Goal: Download file/media

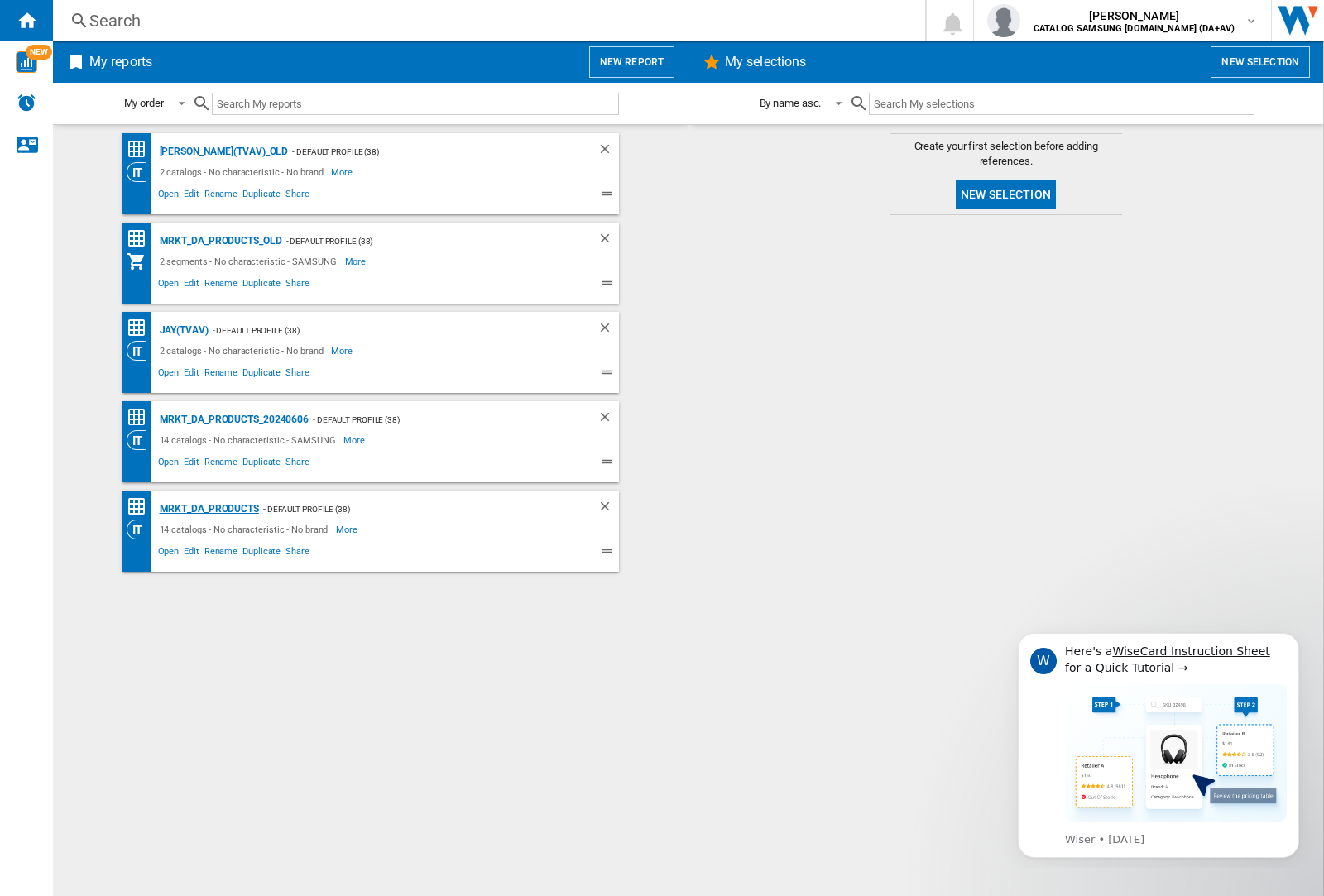
click at [209, 509] on div "MRKT_DA_PRODUCTS" at bounding box center [208, 508] width 104 height 21
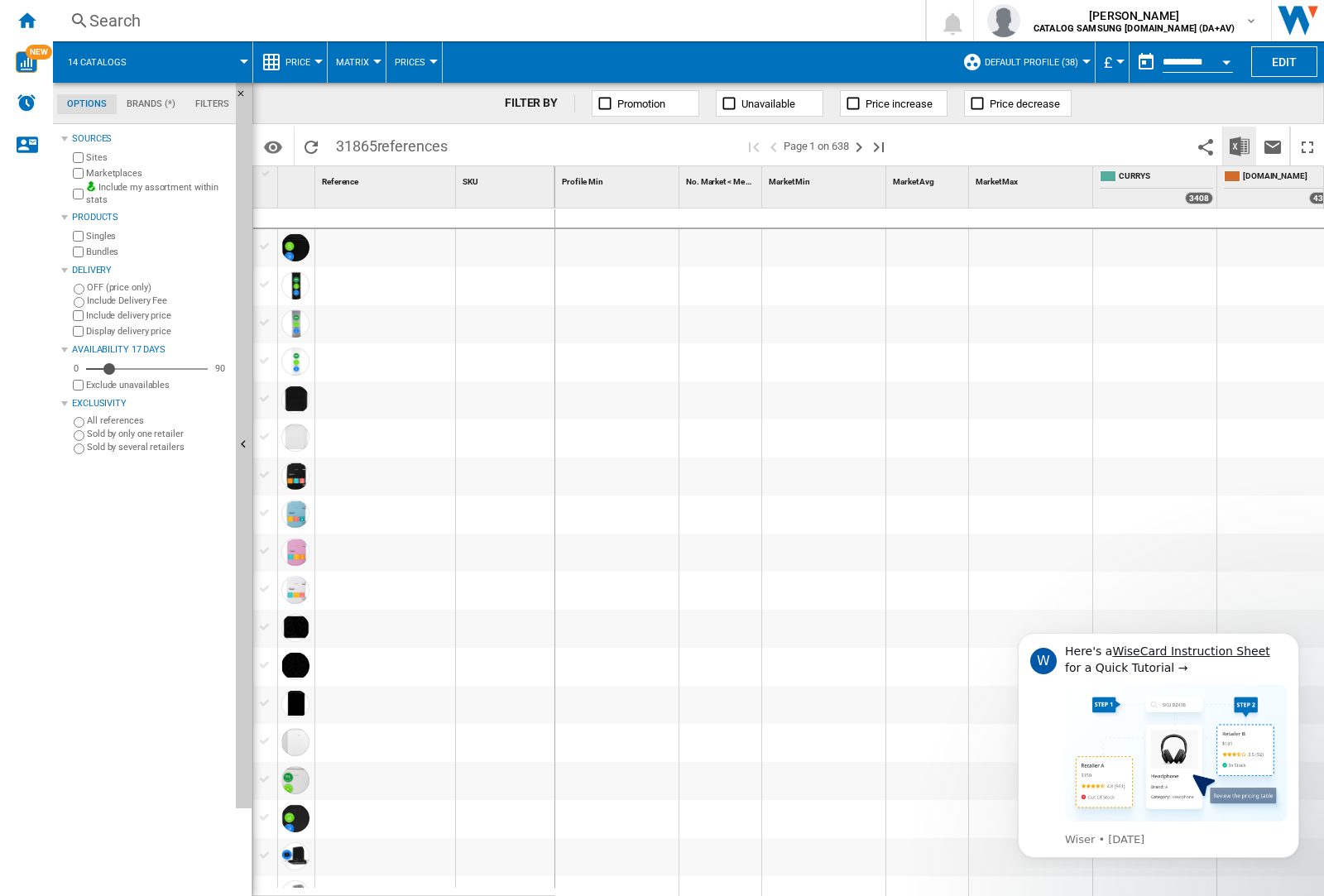
click at [1239, 145] on img "Download in Excel" at bounding box center [1240, 146] width 20 height 20
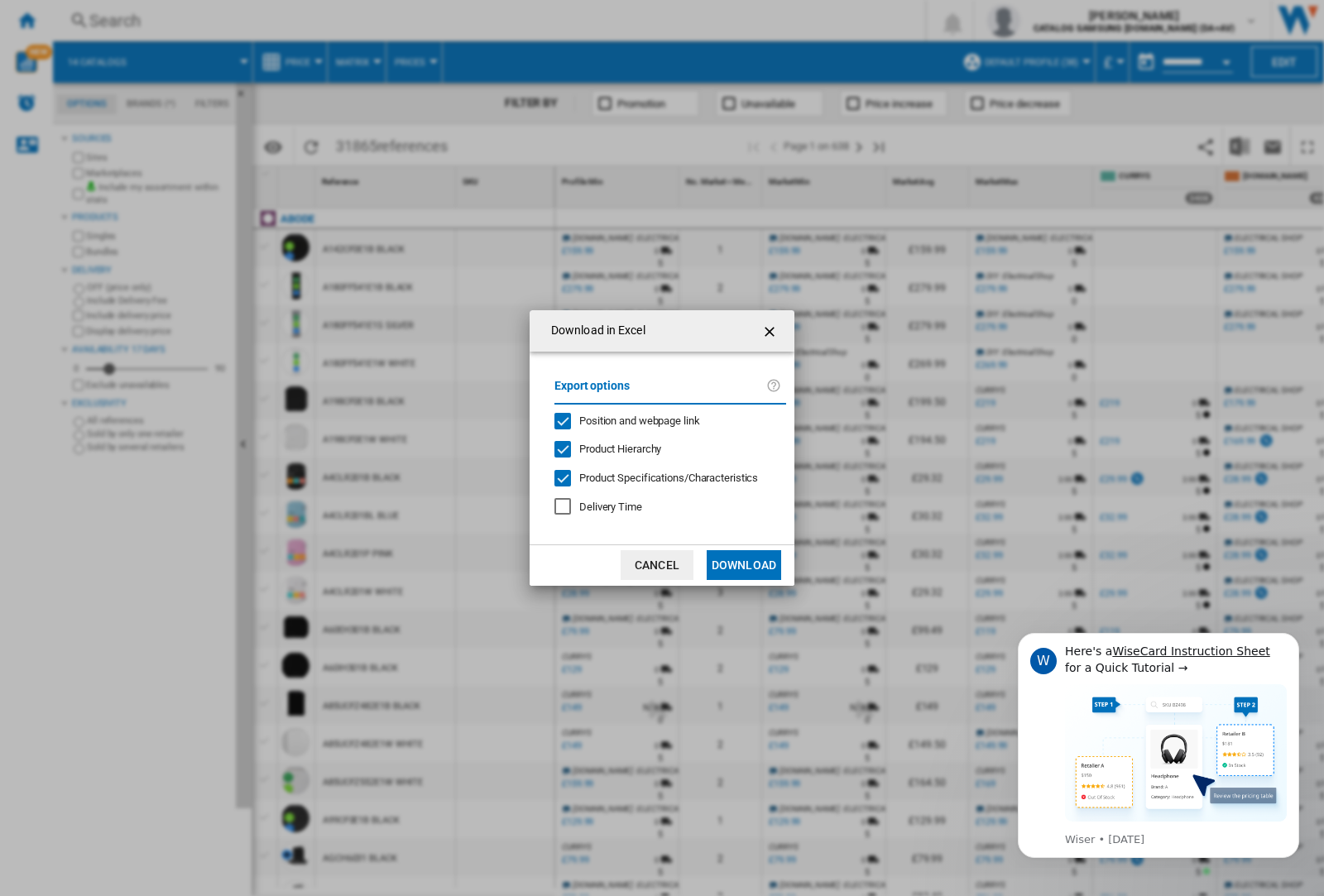
click at [629, 420] on span "Position and webpage link" at bounding box center [638, 420] width 120 height 13
click at [744, 565] on button "Download" at bounding box center [744, 565] width 74 height 29
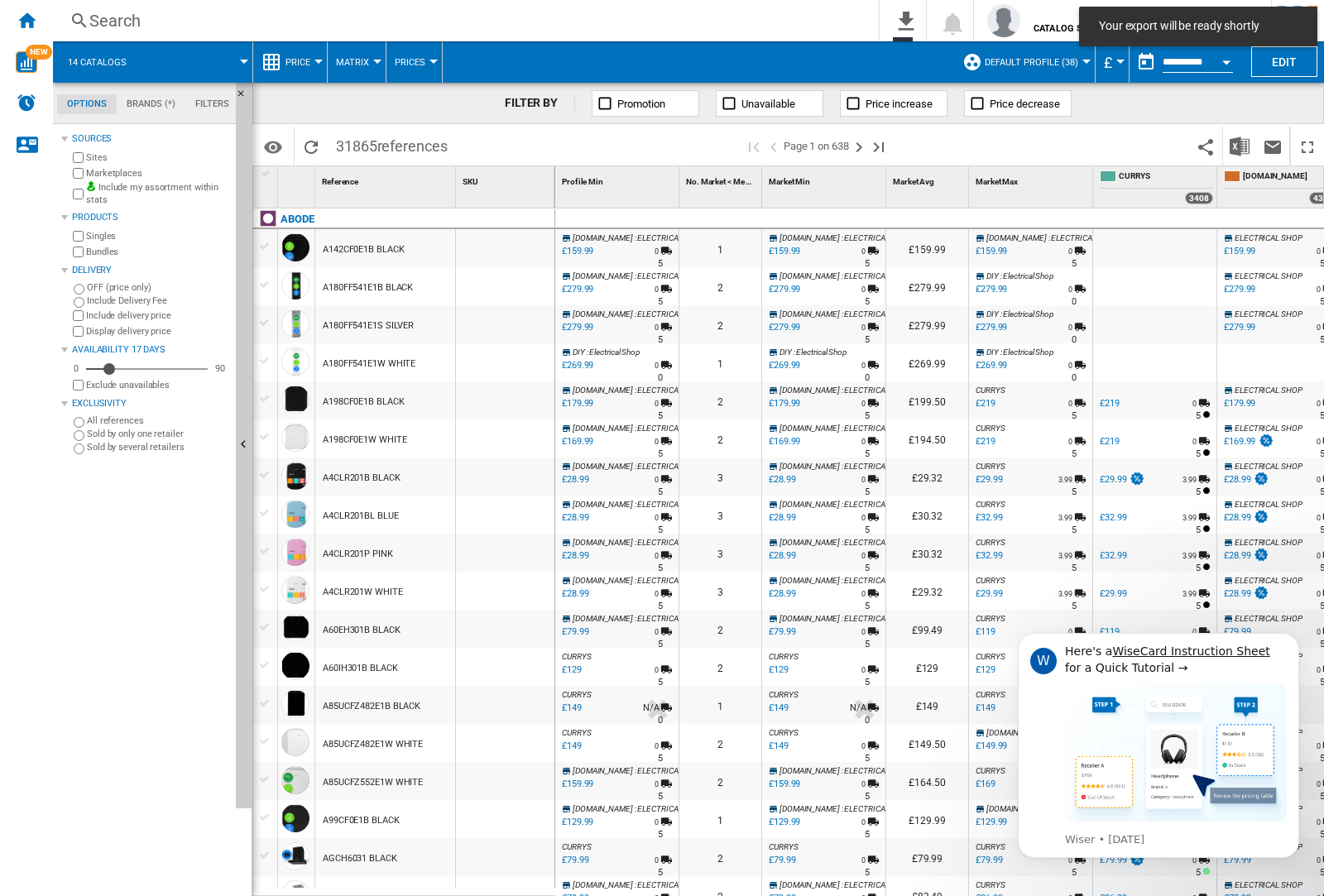
click at [515, 283] on div at bounding box center [505, 286] width 99 height 38
